Goal: Check status: Check status

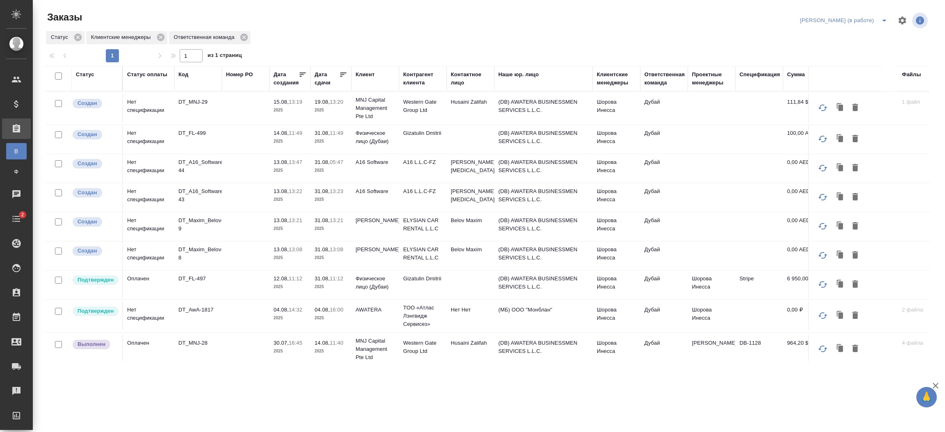
click at [336, 112] on p "2025" at bounding box center [330, 110] width 33 height 8
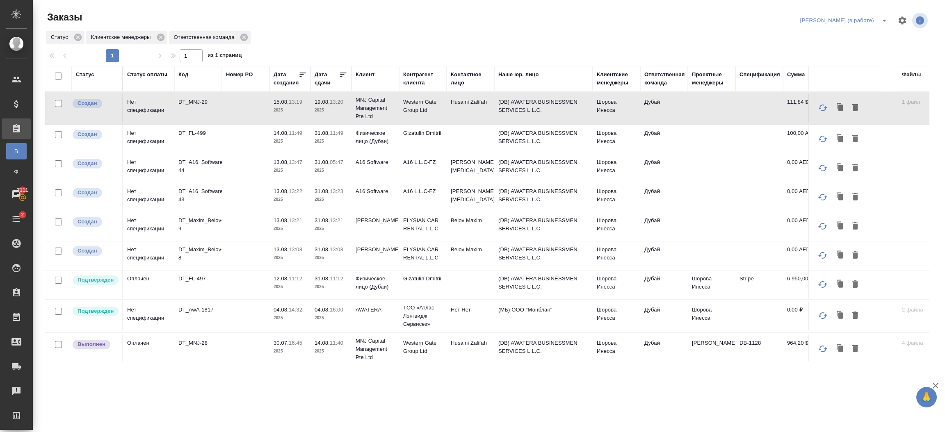
click at [336, 112] on p "2025" at bounding box center [330, 110] width 33 height 8
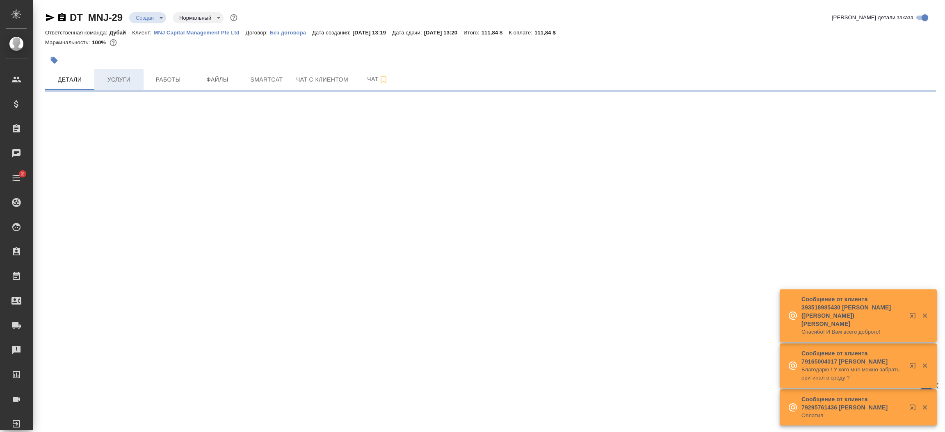
click at [126, 78] on span "Услуги" at bounding box center [118, 80] width 39 height 10
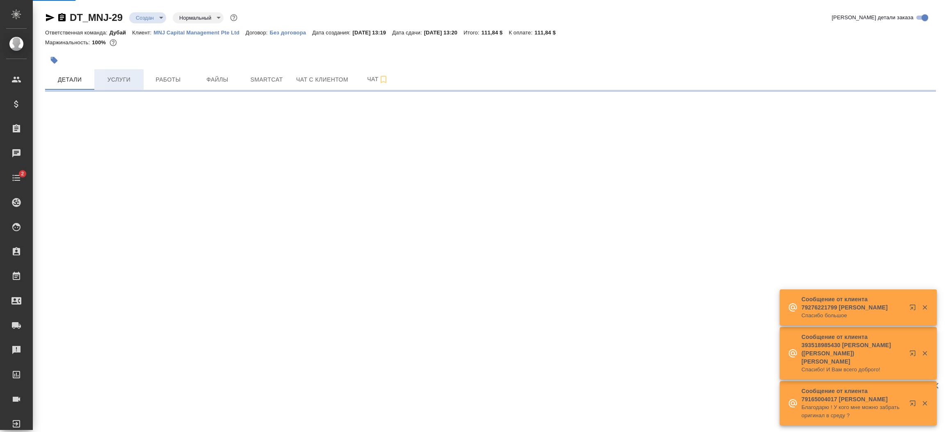
select select "RU"
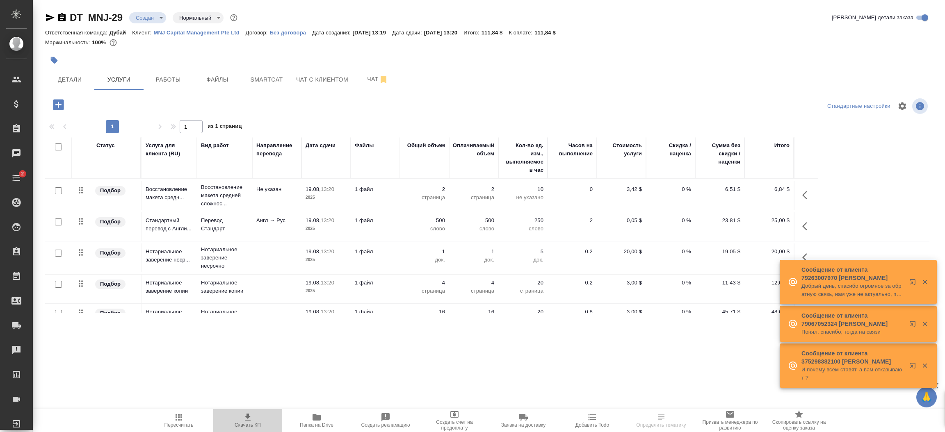
click at [250, 418] on icon "button" at bounding box center [248, 417] width 10 height 10
